Goal: Task Accomplishment & Management: Use online tool/utility

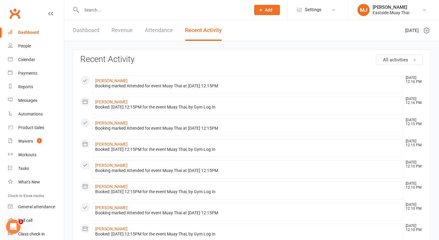
click at [32, 33] on div "Dashboard" at bounding box center [28, 32] width 21 height 5
click at [89, 33] on link "Dashboard" at bounding box center [86, 30] width 26 height 21
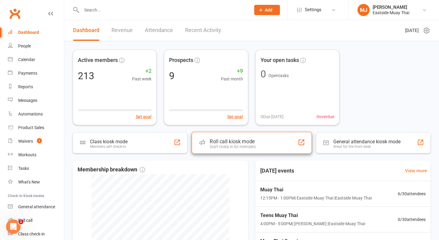
click at [238, 142] on div "Roll call kiosk mode" at bounding box center [233, 142] width 46 height 6
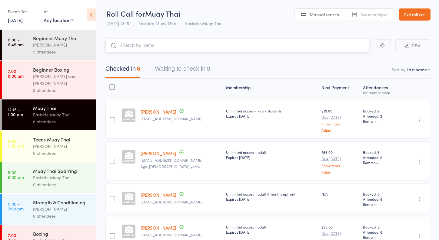
click at [223, 48] on input "search" at bounding box center [237, 46] width 264 height 14
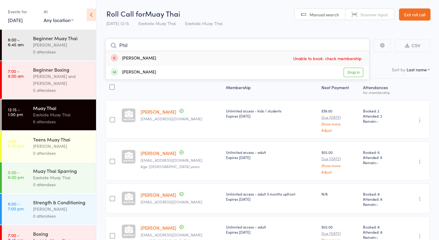
type input "Phil"
drag, startPoint x: 223, startPoint y: 48, endPoint x: 318, endPoint y: 24, distance: 98.7
click at [318, 24] on header "Roll Call for Muay Thai [DATE] 12:15 Eastside Muay Thai Eastside Muay Thai Manu…" at bounding box center [267, 15] width 343 height 30
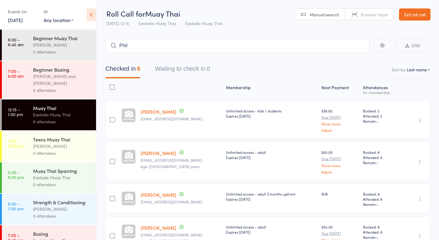
click at [91, 15] on icon at bounding box center [91, 14] width 9 height 13
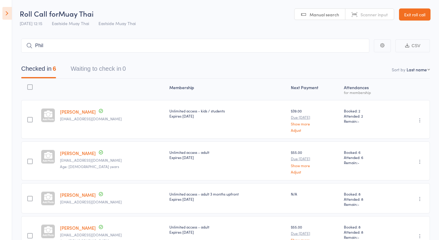
click at [45, 22] on div "[DATE] 12:15 Eastside Muay Thai Eastside Muay Thai" at bounding box center [78, 23] width 116 height 10
click at [420, 15] on link "Exit roll call" at bounding box center [415, 14] width 32 height 12
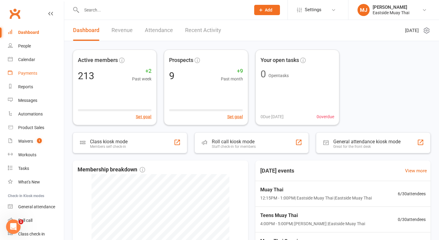
click at [35, 71] on link "Payments" at bounding box center [36, 74] width 56 height 14
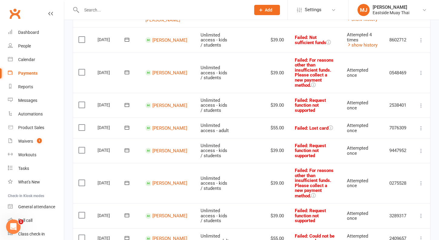
scroll to position [436, 0]
